Goal: Transaction & Acquisition: Purchase product/service

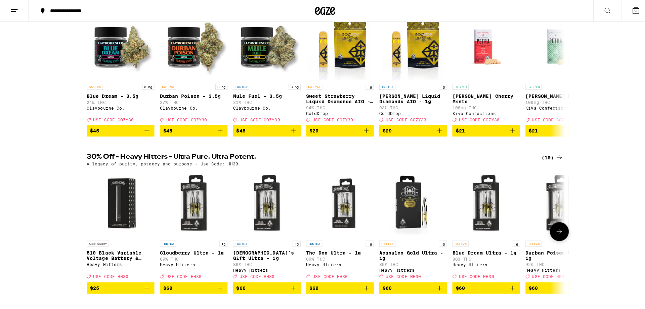
scroll to position [67, 0]
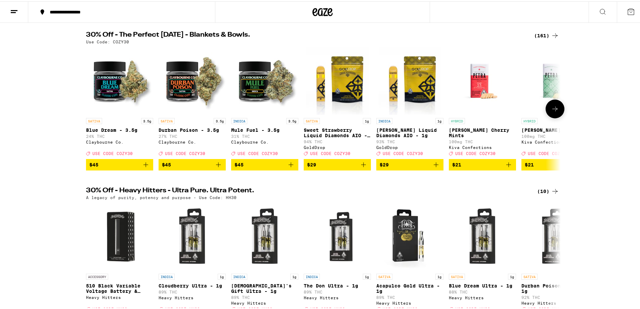
click at [236, 143] on div "Claybourne Co." at bounding box center [264, 140] width 67 height 4
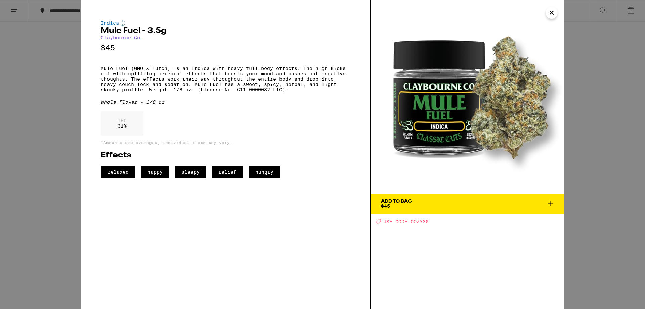
click at [123, 39] on link "Claybourne Co." at bounding box center [122, 37] width 42 height 5
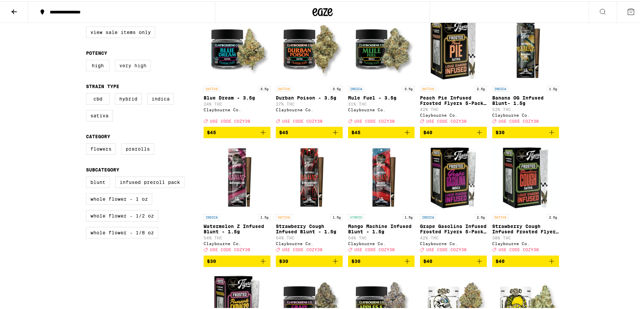
scroll to position [269, 0]
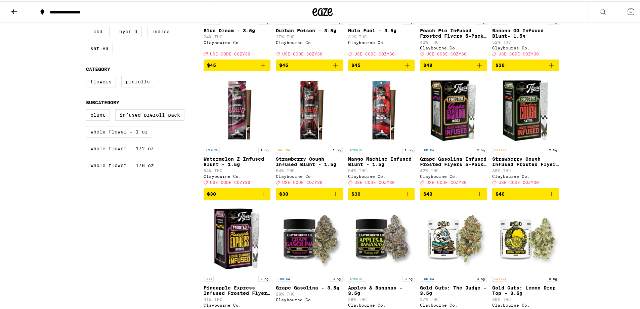
click at [99, 136] on label "Whole Flower - 1 oz" at bounding box center [119, 130] width 66 height 11
click at [88, 109] on input "Whole Flower - 1 oz" at bounding box center [87, 109] width 0 height 0
checkbox input "true"
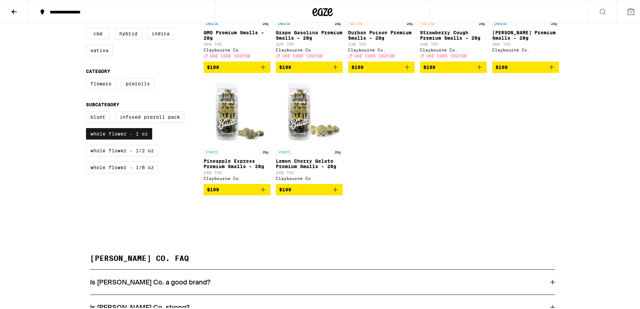
scroll to position [202, 0]
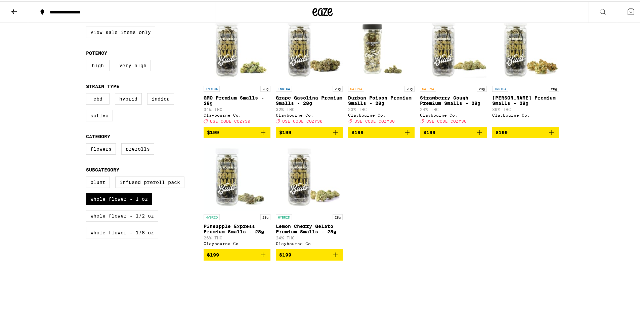
click at [113, 220] on label "Whole Flower - 1/2 oz" at bounding box center [122, 214] width 72 height 11
click at [88, 176] on input "Whole Flower - 1/2 oz" at bounding box center [87, 176] width 0 height 0
checkbox input "true"
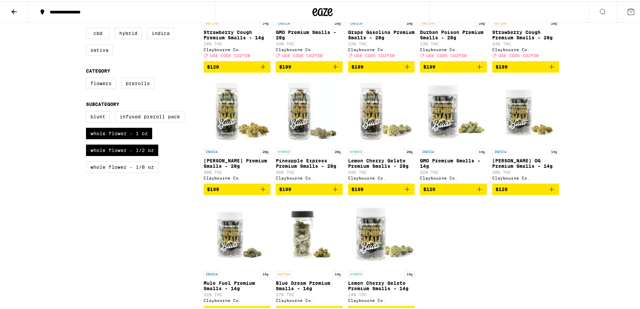
scroll to position [202, 0]
